Goal: Transaction & Acquisition: Purchase product/service

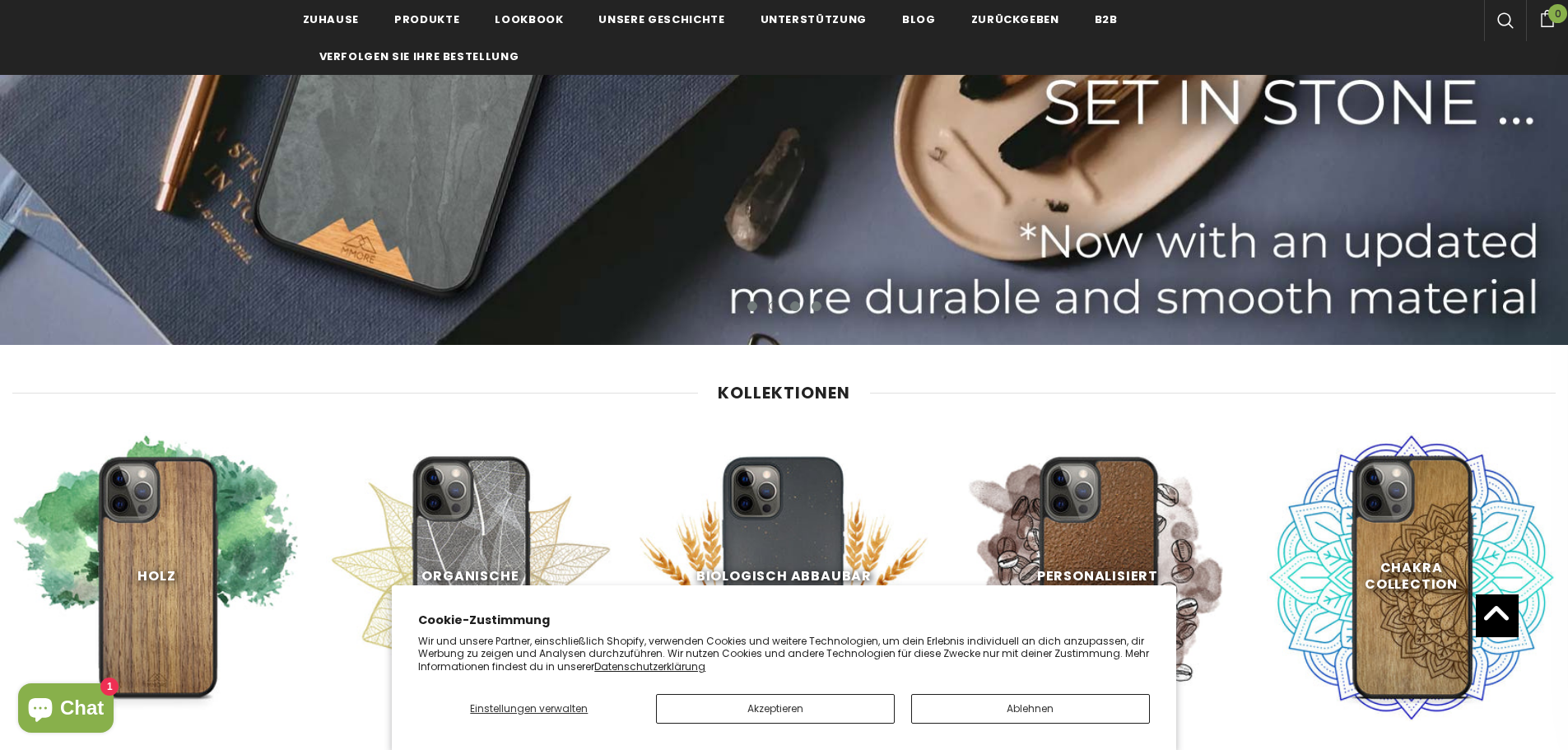
scroll to position [741, 0]
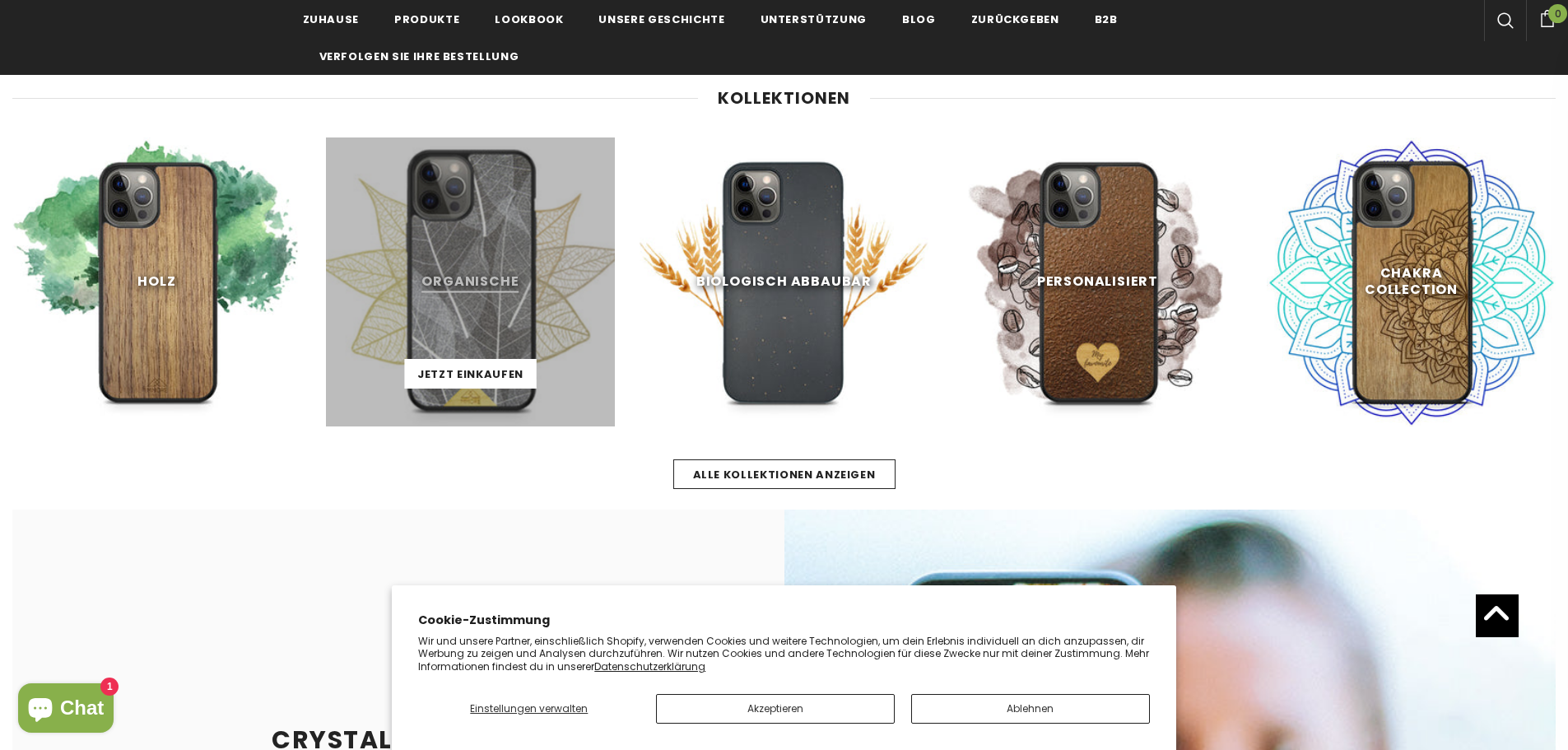
click at [424, 299] on link at bounding box center [470, 281] width 289 height 289
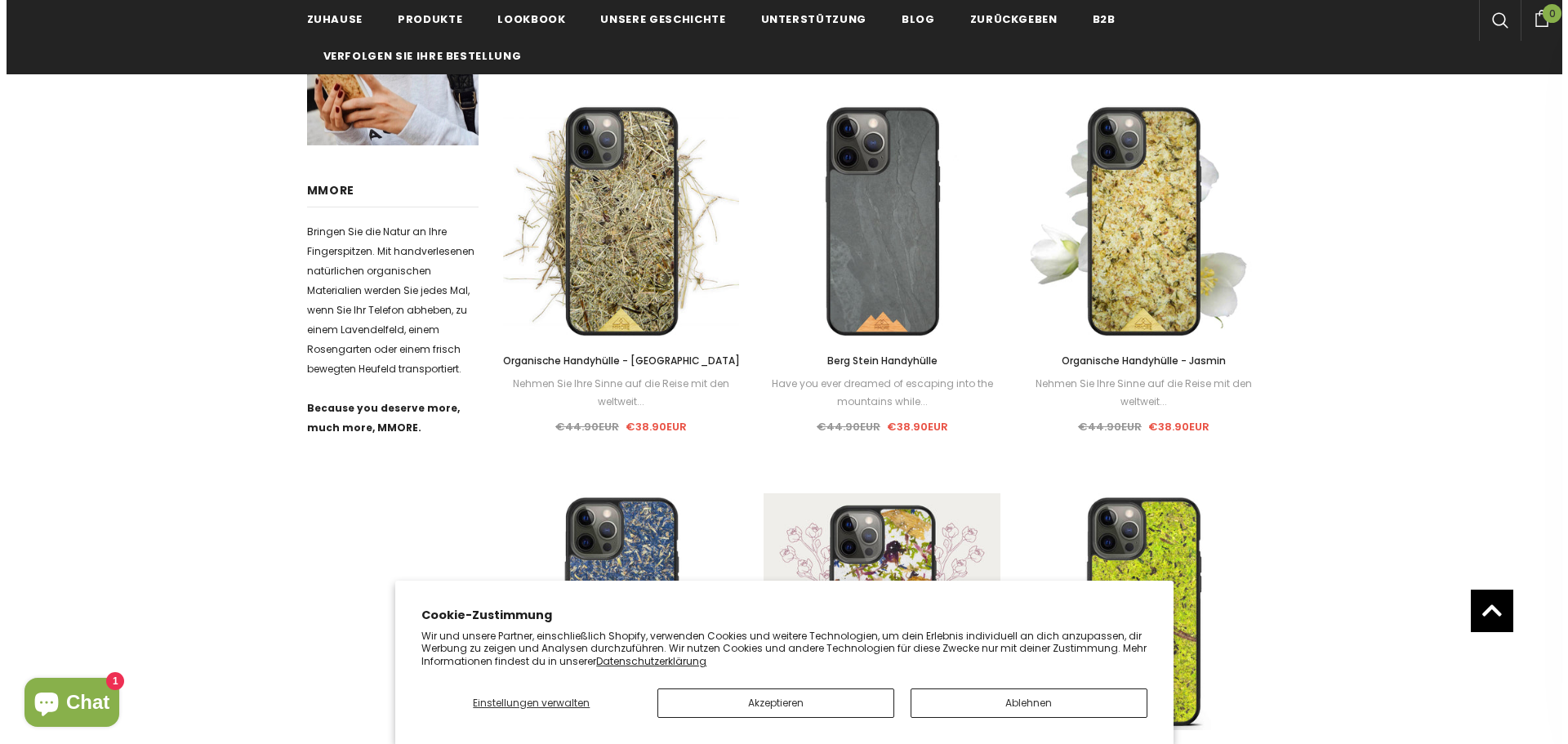
scroll to position [653, 0]
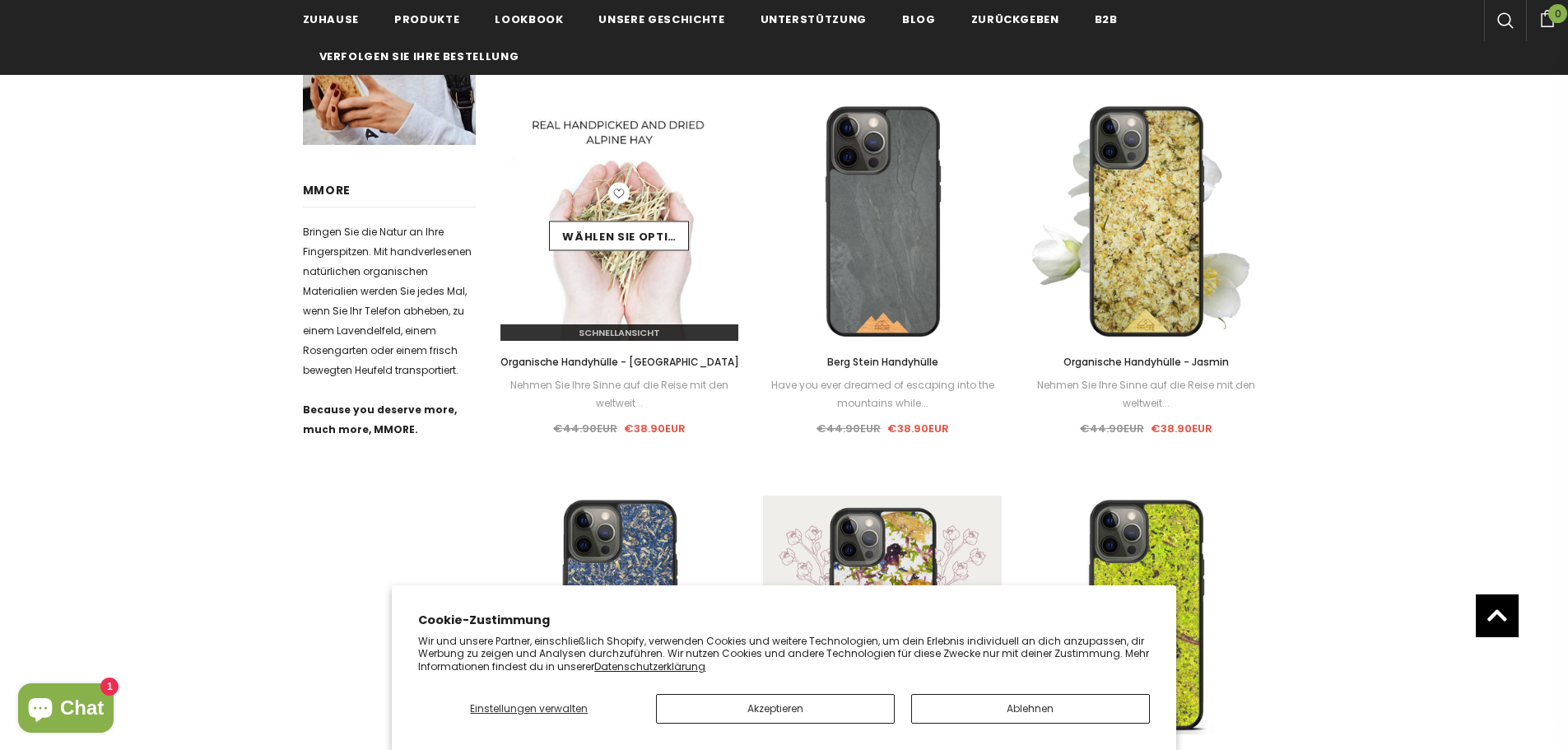
click at [623, 328] on span "Schnellansicht" at bounding box center [619, 332] width 82 height 13
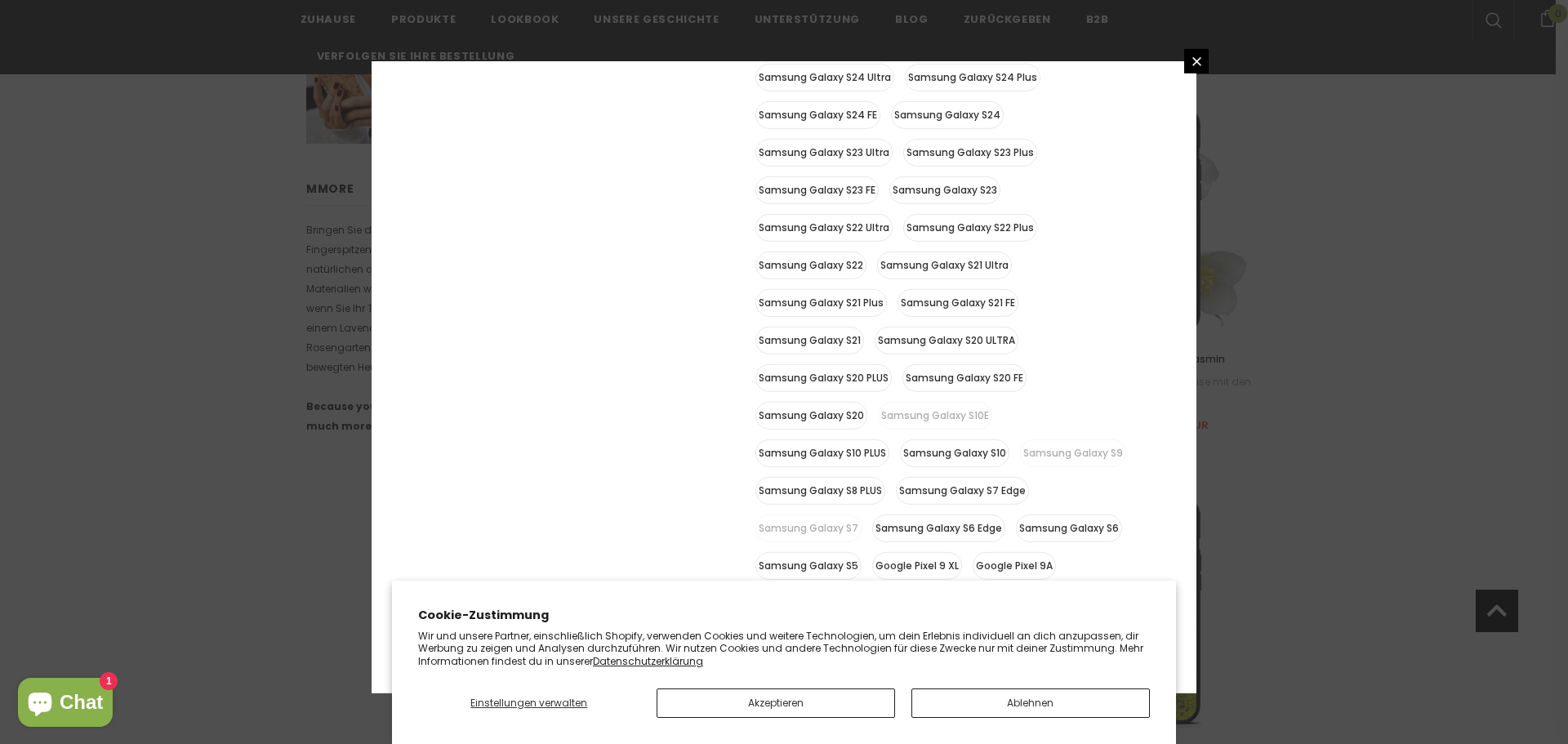
scroll to position [799, 0]
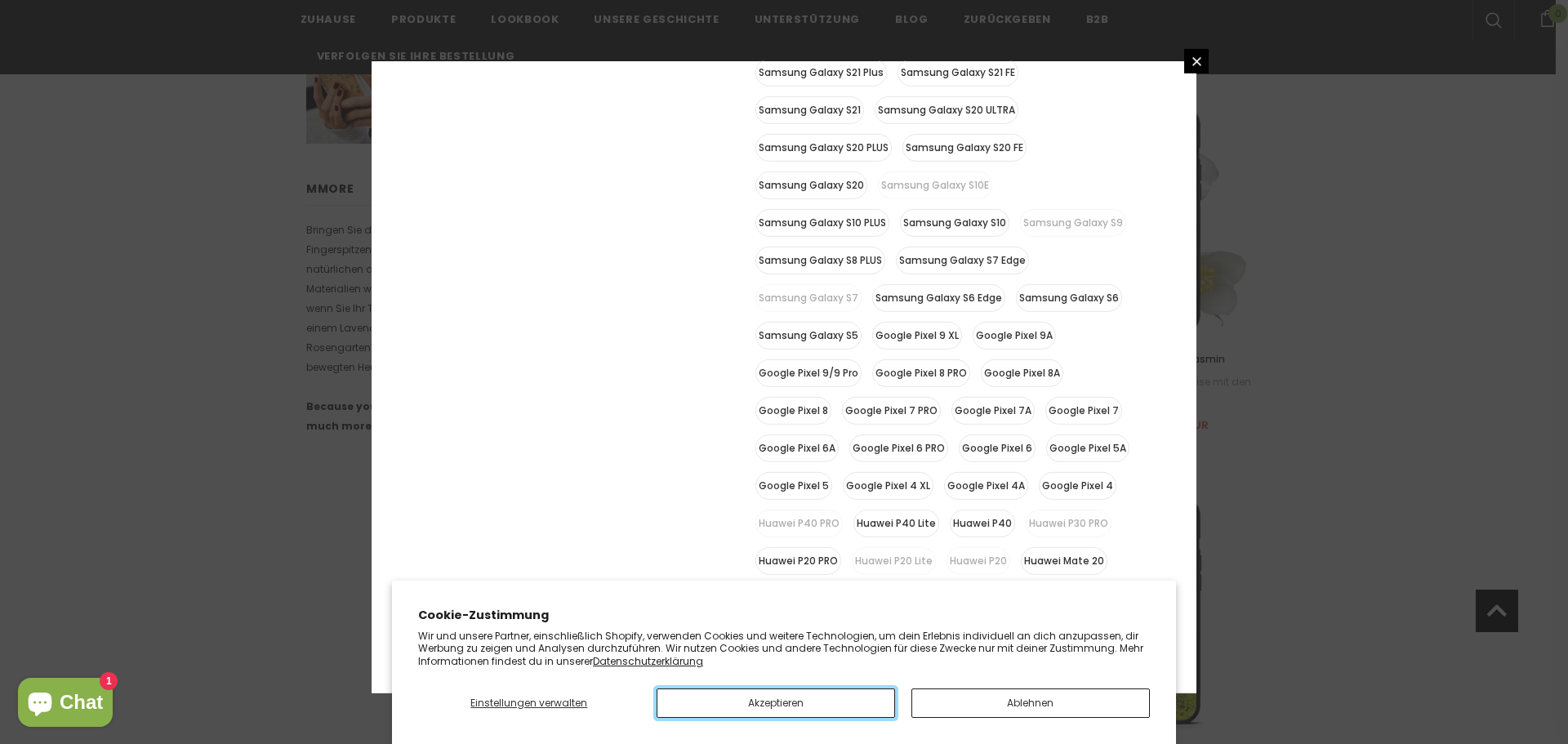
click at [799, 702] on button "Akzeptieren" at bounding box center [776, 704] width 239 height 30
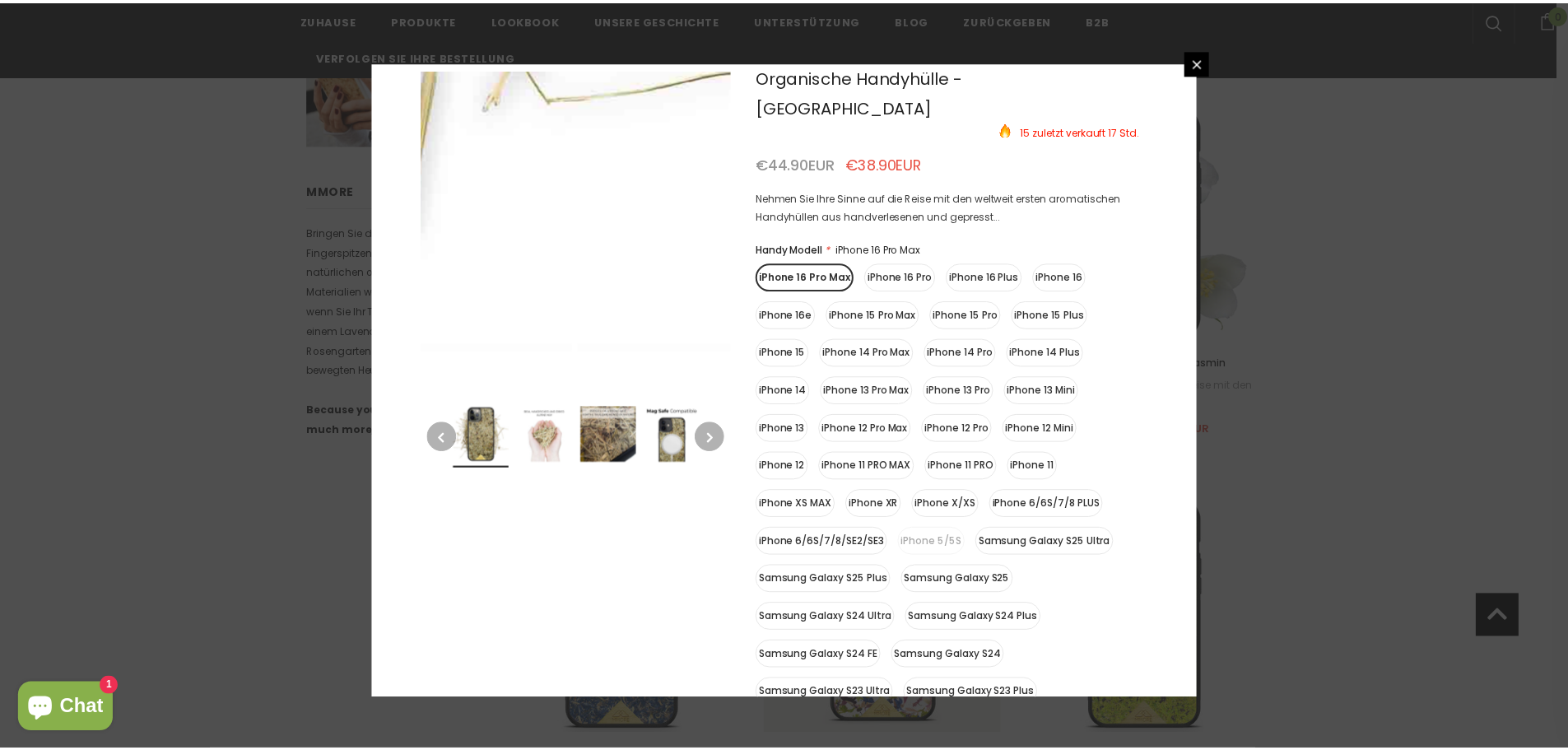
scroll to position [0, 0]
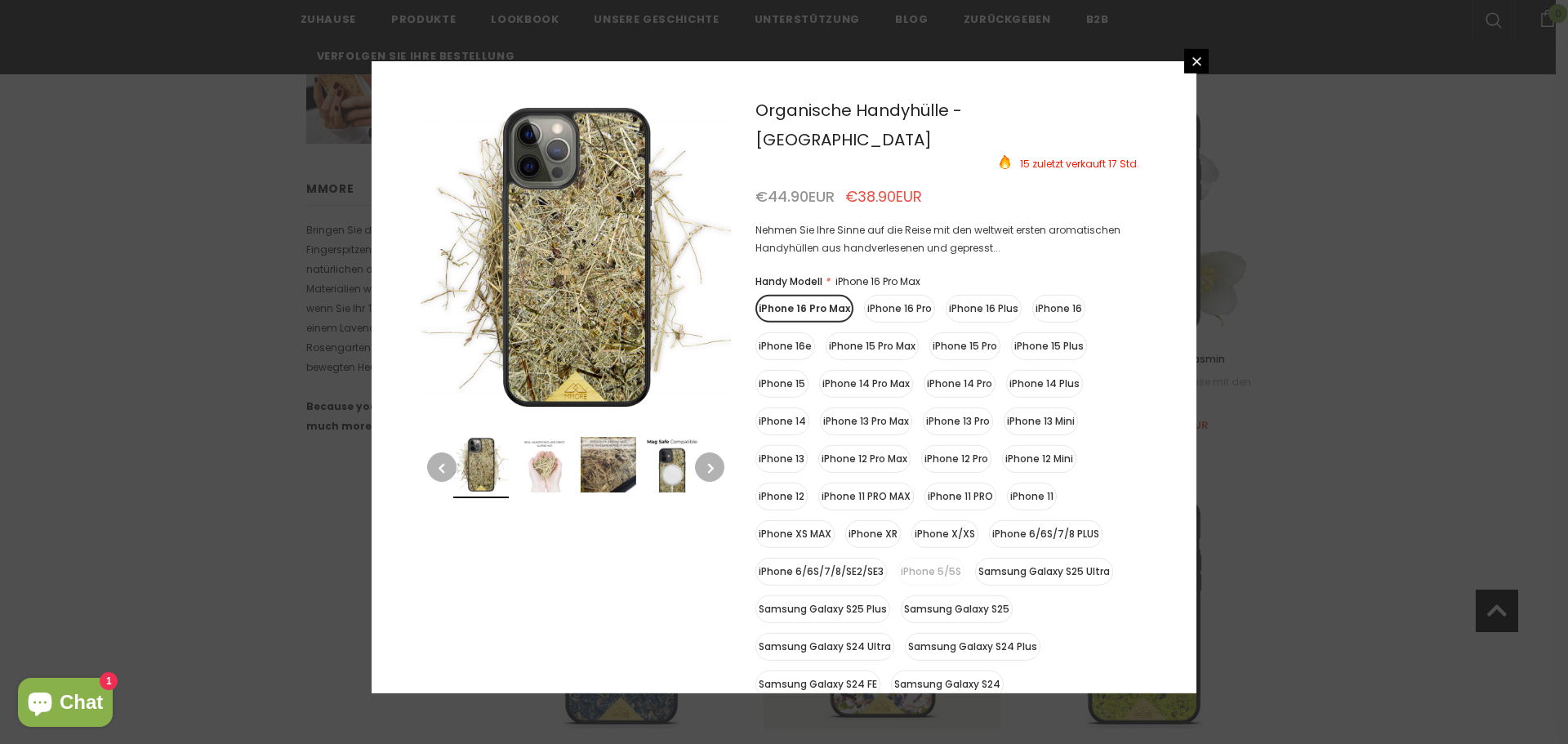
click at [1456, 384] on div at bounding box center [784, 372] width 1568 height 744
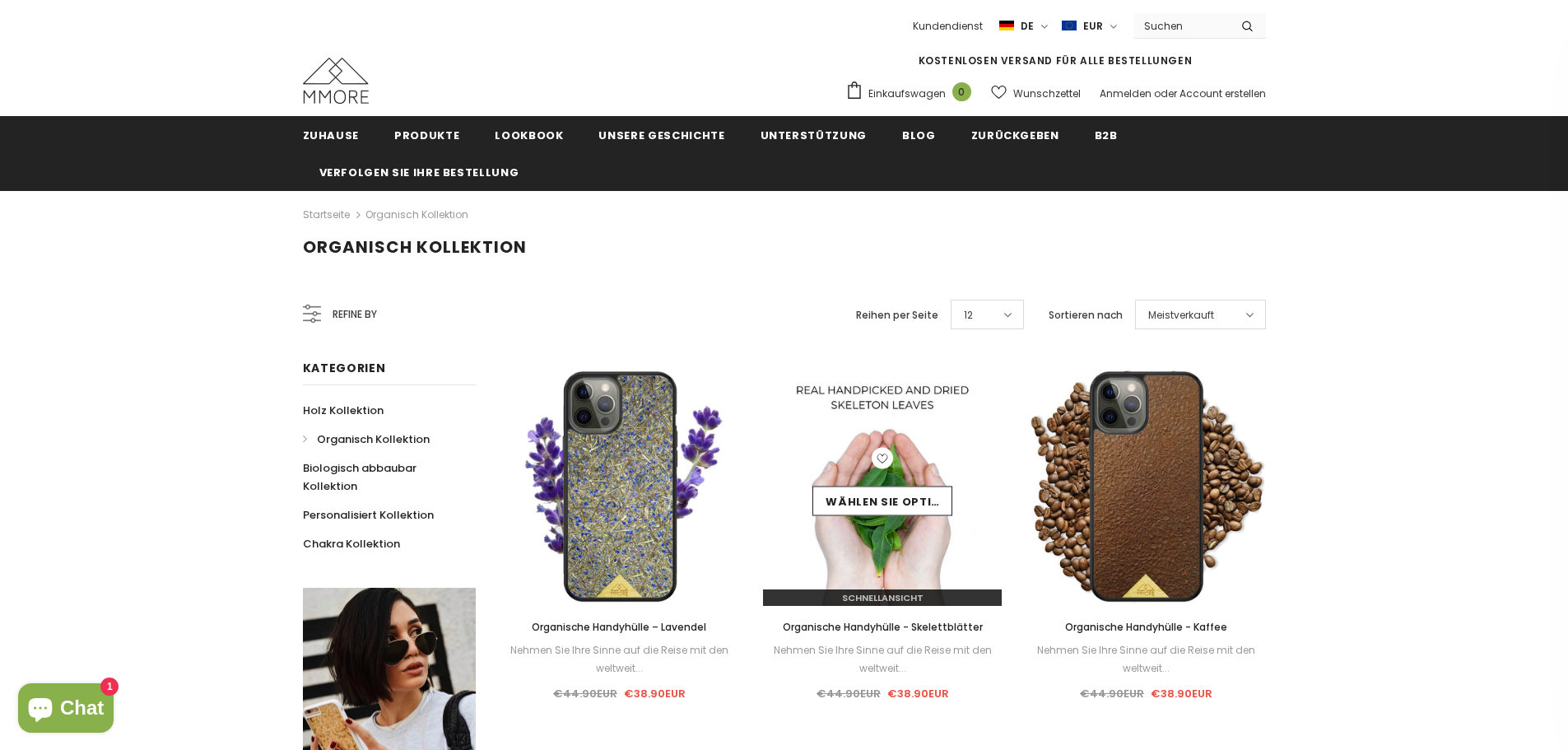
click at [914, 428] on img at bounding box center [882, 486] width 239 height 239
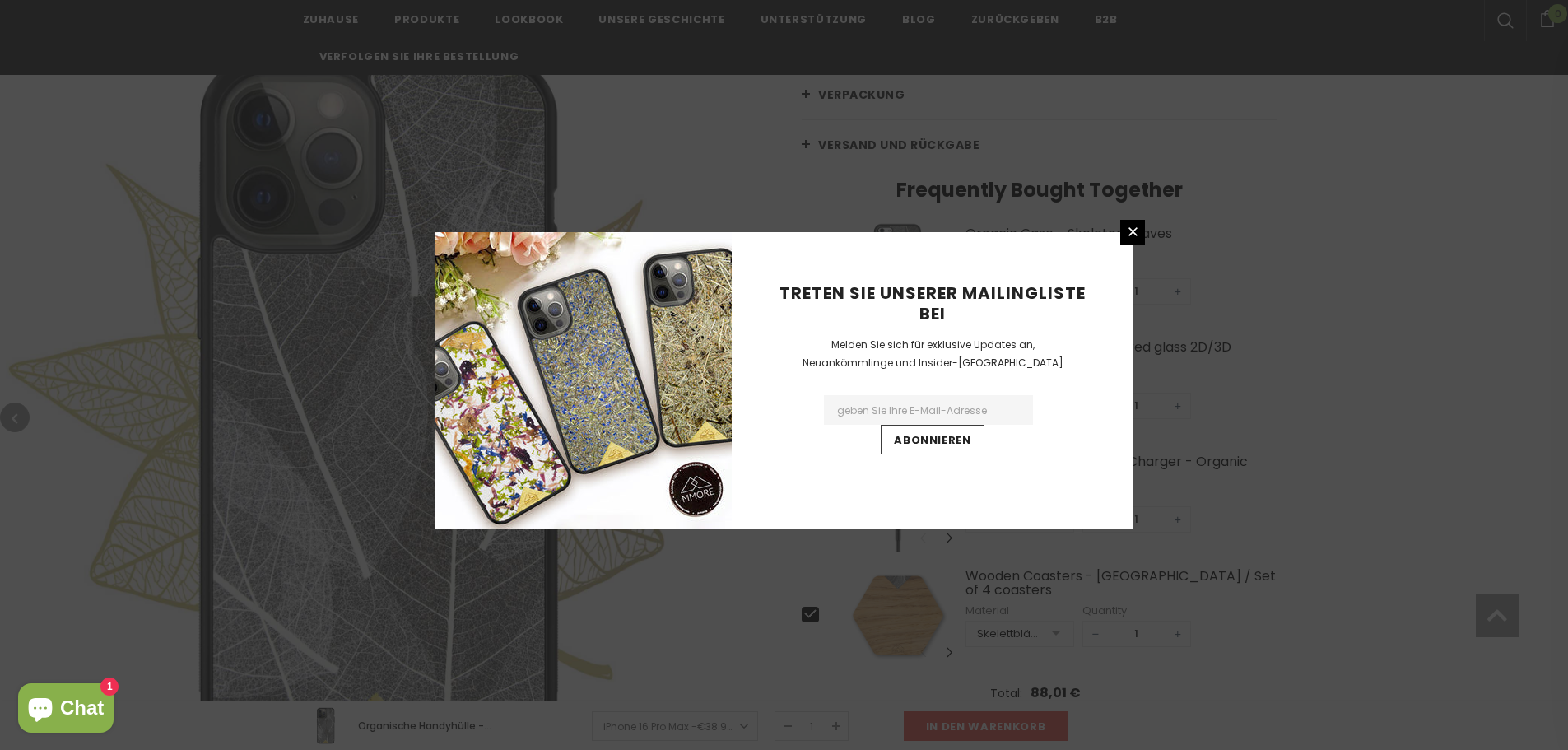
scroll to position [494, 0]
drag, startPoint x: 1140, startPoint y: 237, endPoint x: 1165, endPoint y: 279, distance: 48.9
click at [1140, 237] on link at bounding box center [1132, 232] width 25 height 25
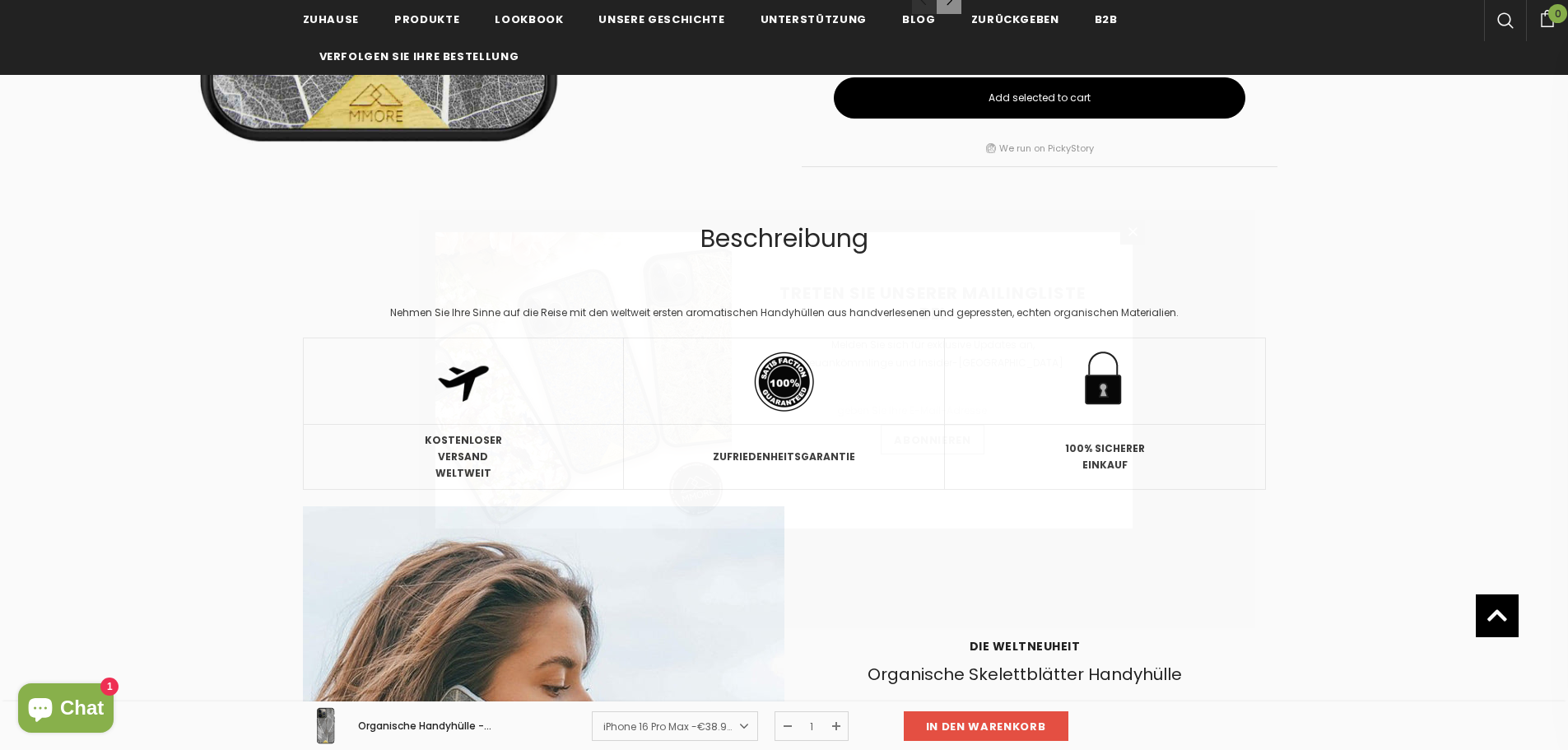
scroll to position [1317, 0]
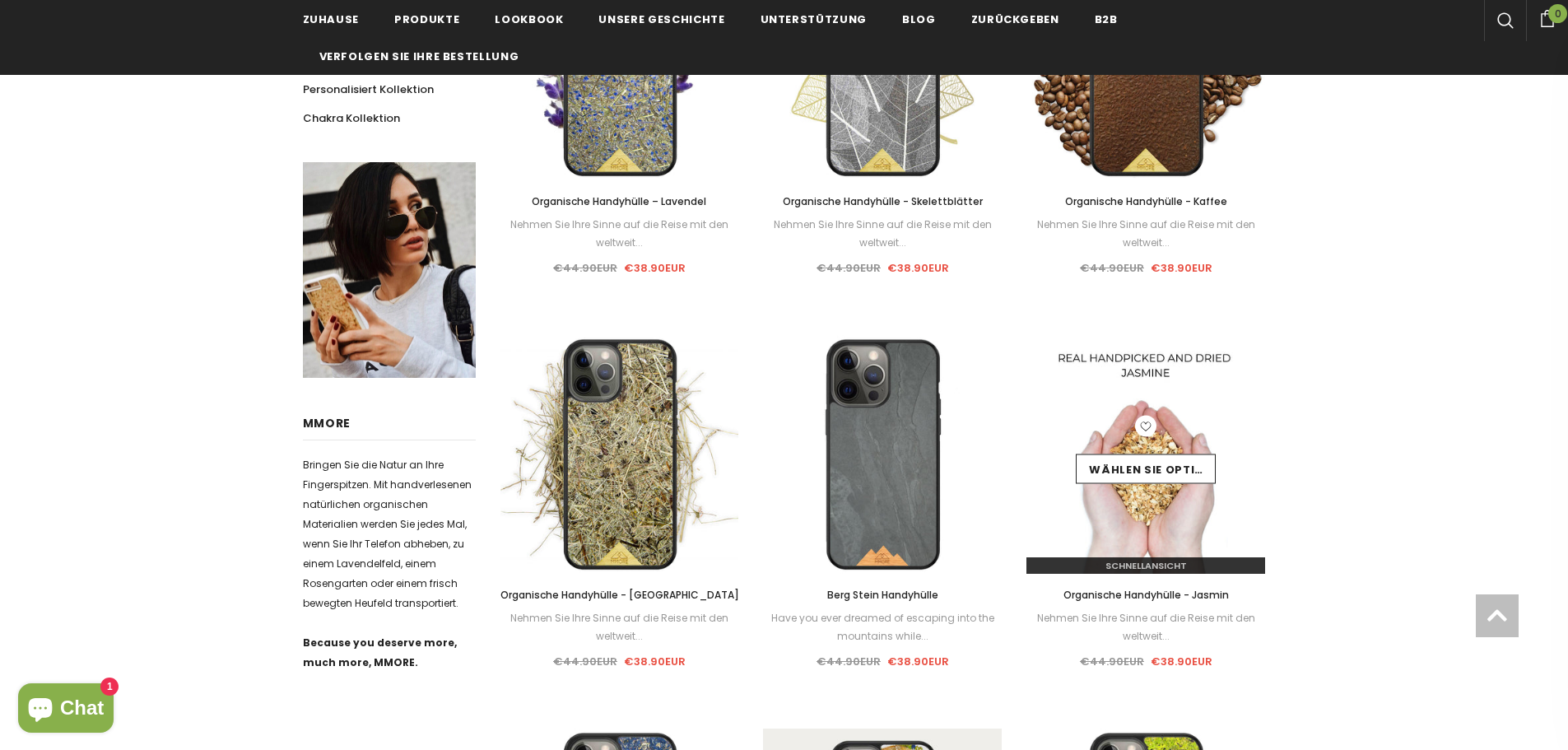
scroll to position [658, 0]
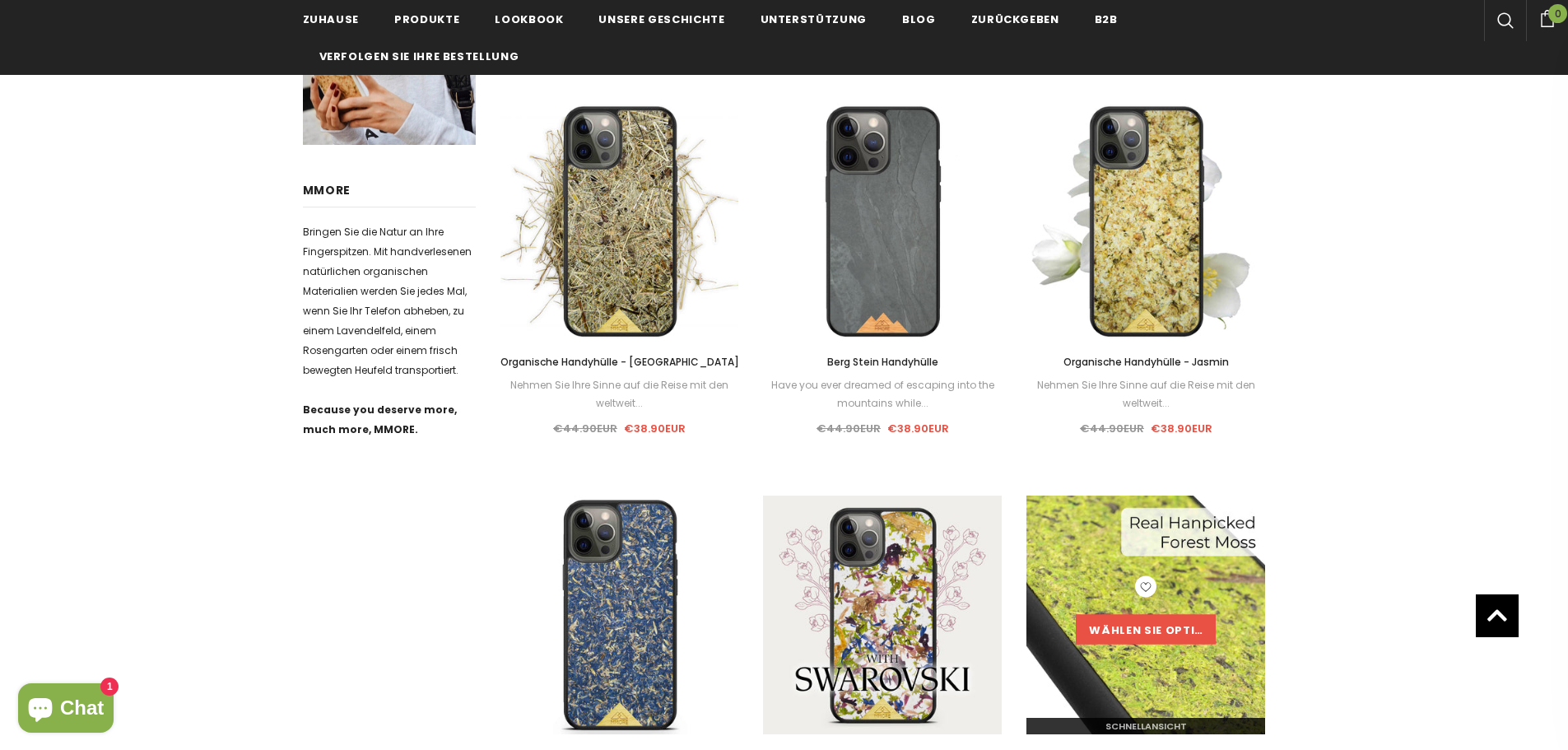
click at [1169, 637] on link "Wählen Sie Optionen" at bounding box center [1145, 629] width 140 height 30
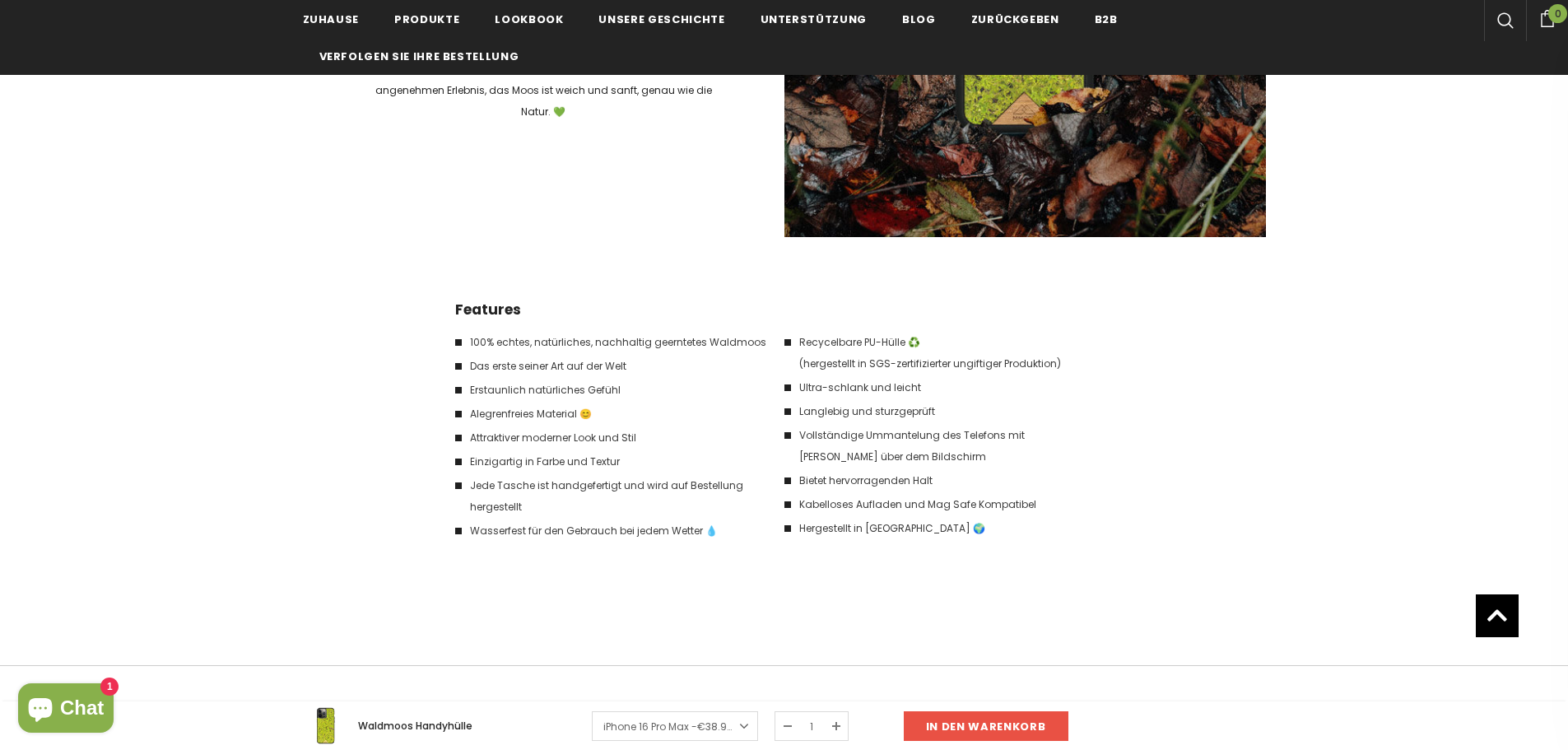
scroll to position [2392, 0]
